Goal: Navigation & Orientation: Find specific page/section

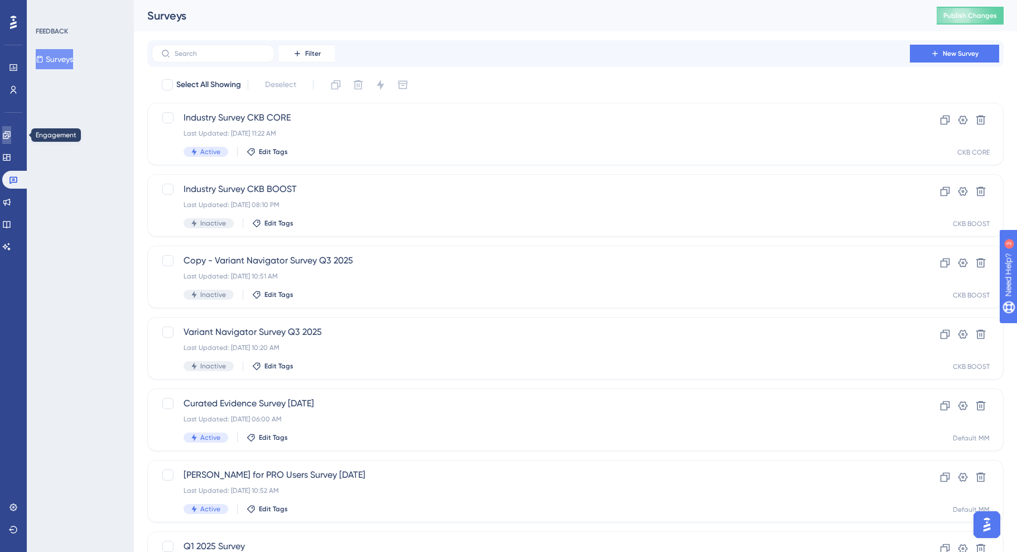
click at [11, 133] on icon at bounding box center [6, 135] width 9 height 9
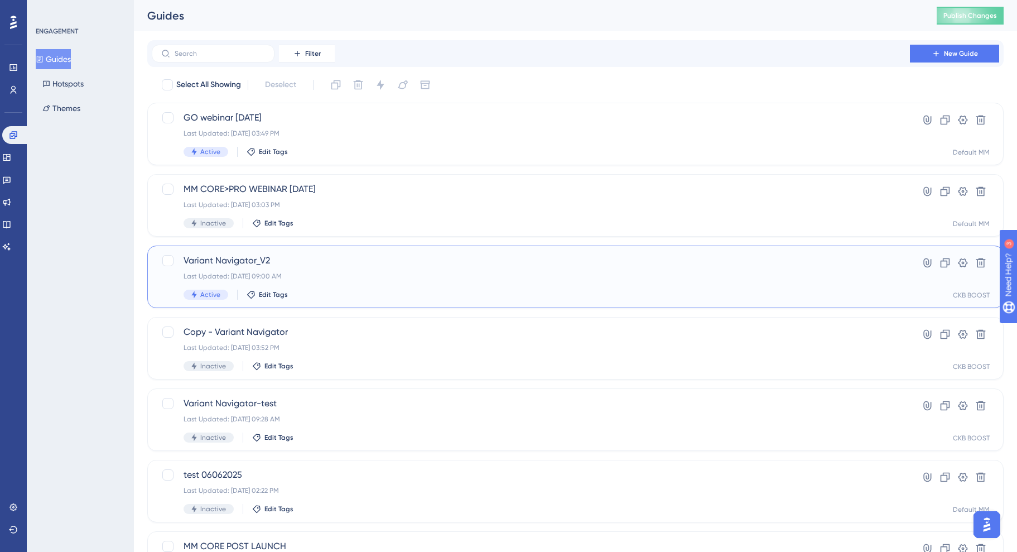
click at [304, 260] on span "Variant Navigator_V2" at bounding box center [531, 260] width 695 height 13
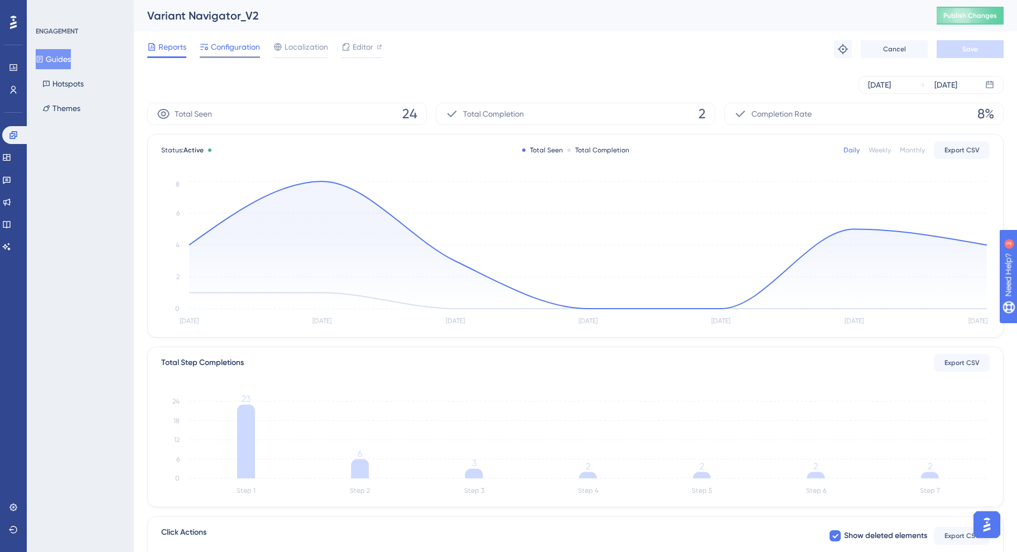
click at [218, 45] on span "Configuration" at bounding box center [235, 46] width 49 height 13
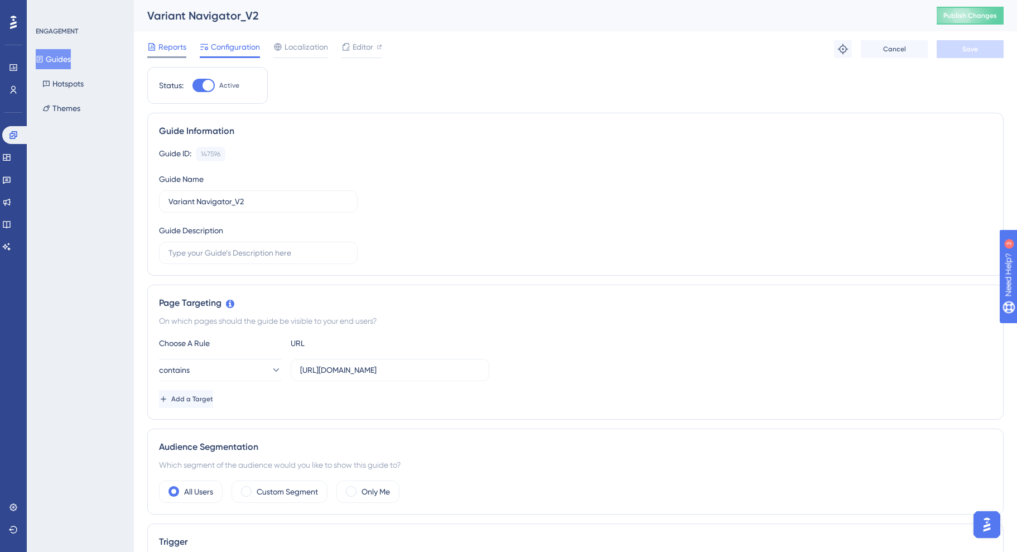
click at [165, 49] on span "Reports" at bounding box center [172, 46] width 28 height 13
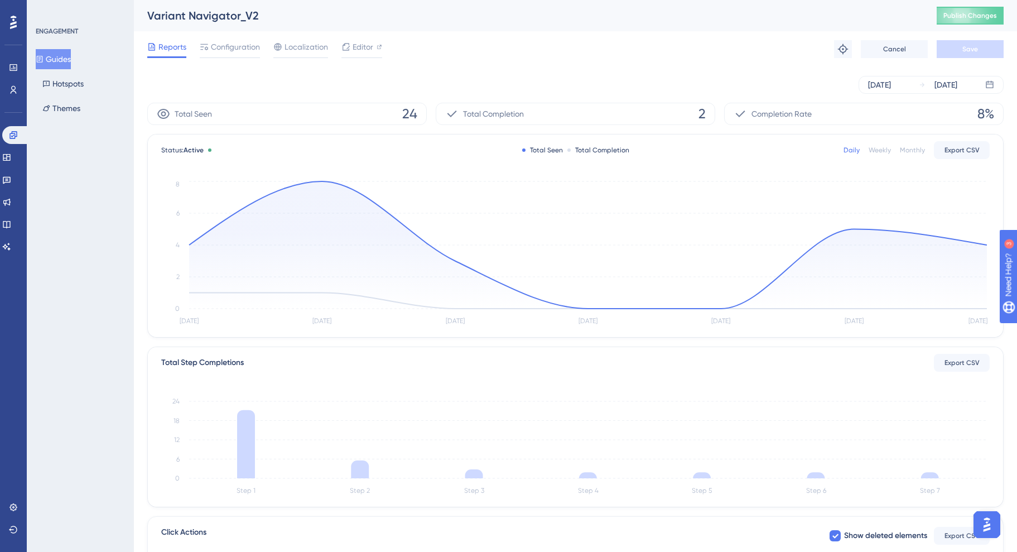
click at [66, 59] on button "Guides" at bounding box center [53, 59] width 35 height 20
